Goal: Navigation & Orientation: Find specific page/section

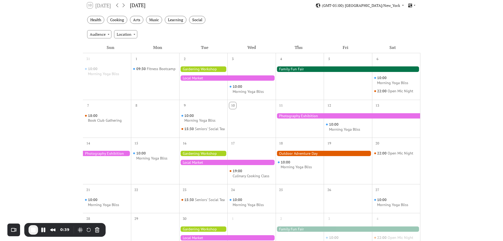
scroll to position [79, 0]
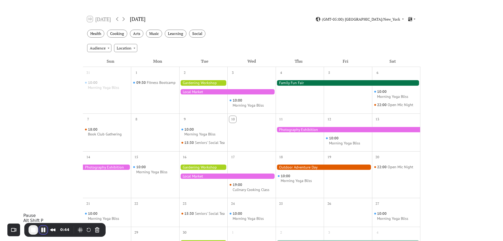
click at [44, 230] on button "Pause Recording" at bounding box center [43, 229] width 8 height 8
click at [309, 128] on div at bounding box center [348, 129] width 145 height 5
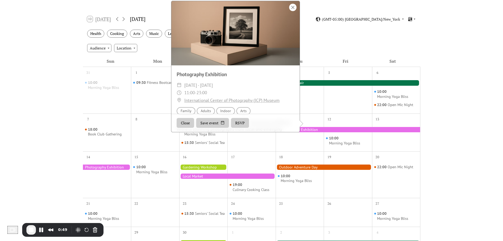
click at [293, 11] on div at bounding box center [292, 7] width 7 height 7
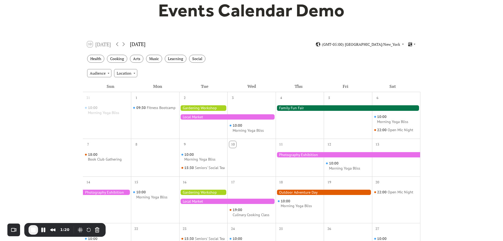
scroll to position [0, 0]
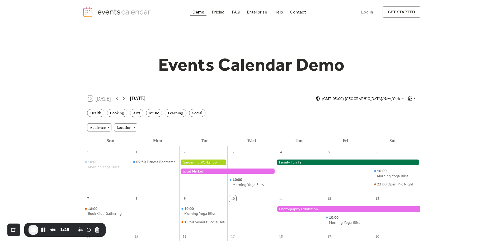
click at [224, 170] on div at bounding box center [227, 170] width 96 height 5
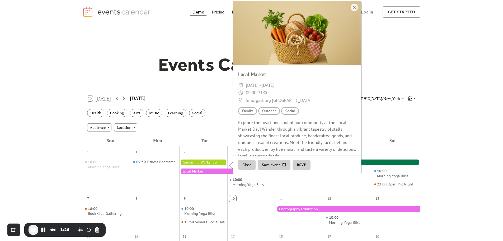
click at [463, 48] on div "Events Calendar Demo Loading the Events Calendar..." at bounding box center [251, 232] width 503 height 416
